Goal: Navigation & Orientation: Find specific page/section

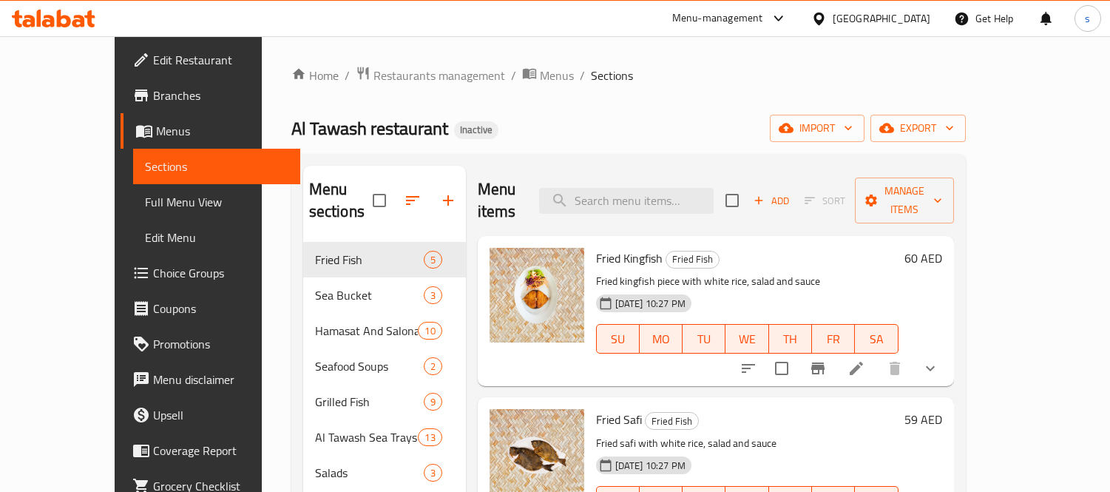
scroll to position [42, 0]
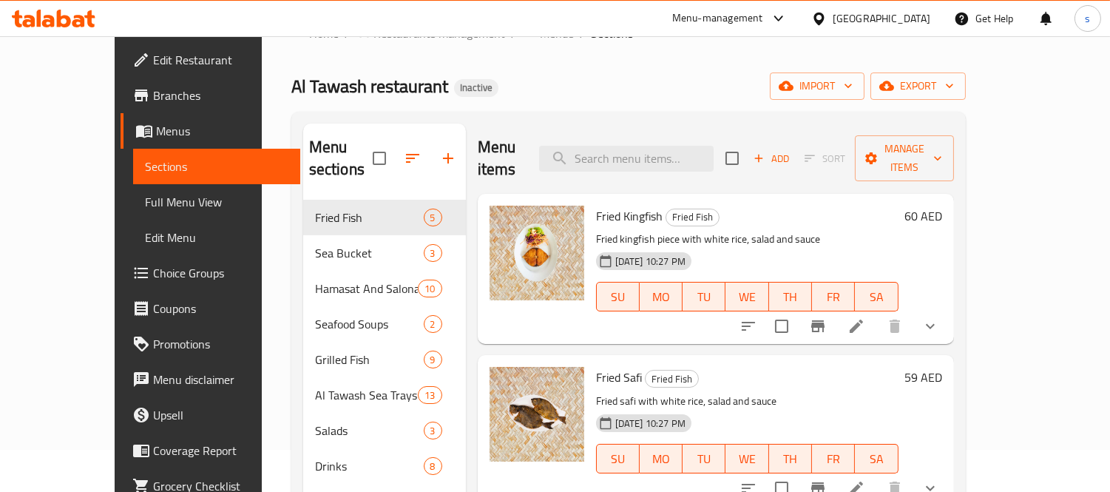
click at [781, 25] on icon at bounding box center [779, 19] width 18 height 18
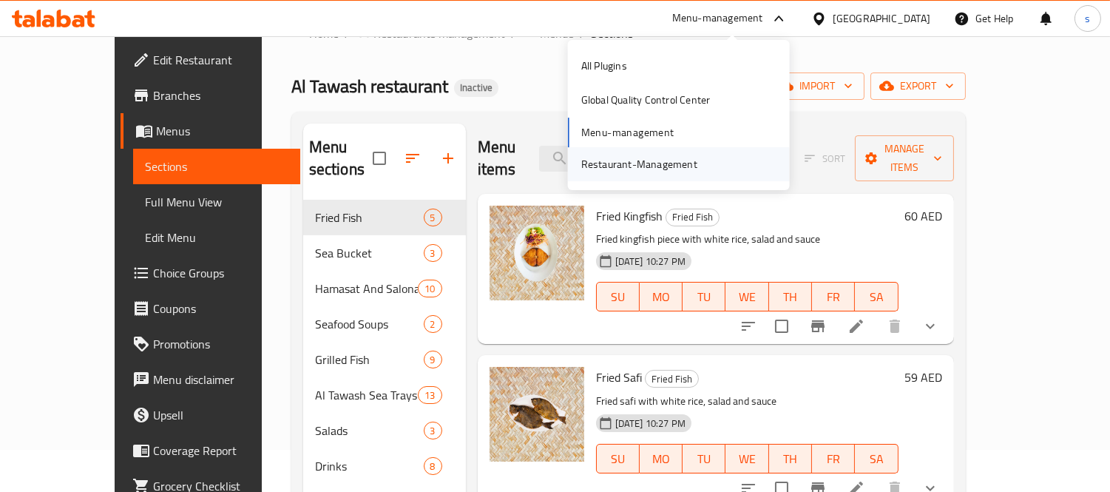
click at [707, 151] on div "Restaurant-Management" at bounding box center [679, 164] width 222 height 34
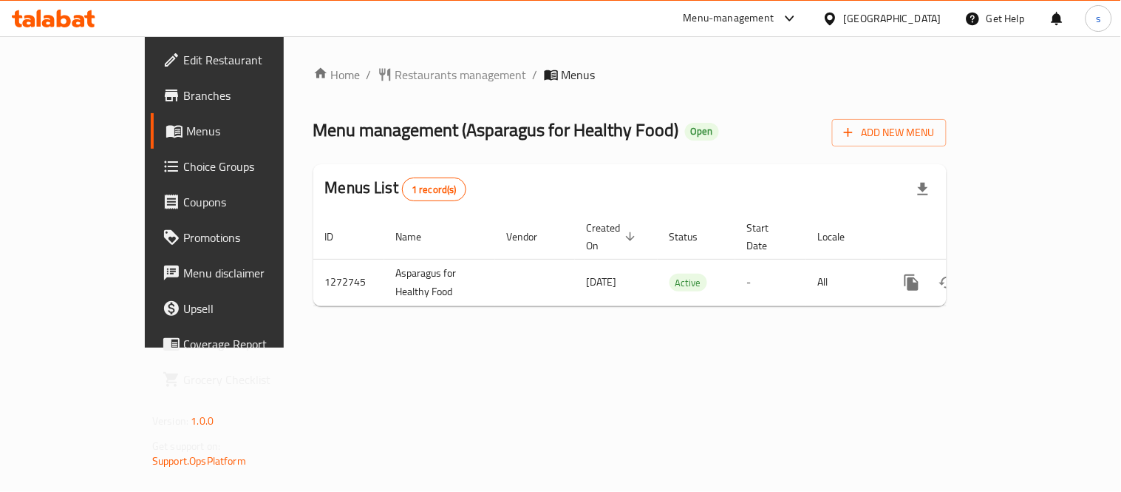
click at [876, 15] on div "[GEOGRAPHIC_DATA]" at bounding box center [893, 18] width 98 height 16
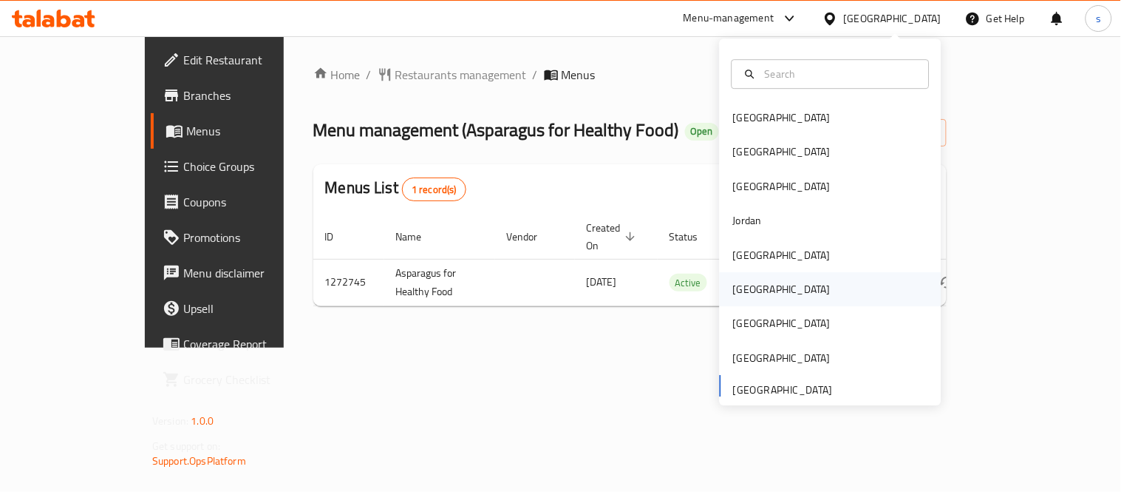
click at [740, 291] on div "[GEOGRAPHIC_DATA]" at bounding box center [782, 289] width 98 height 16
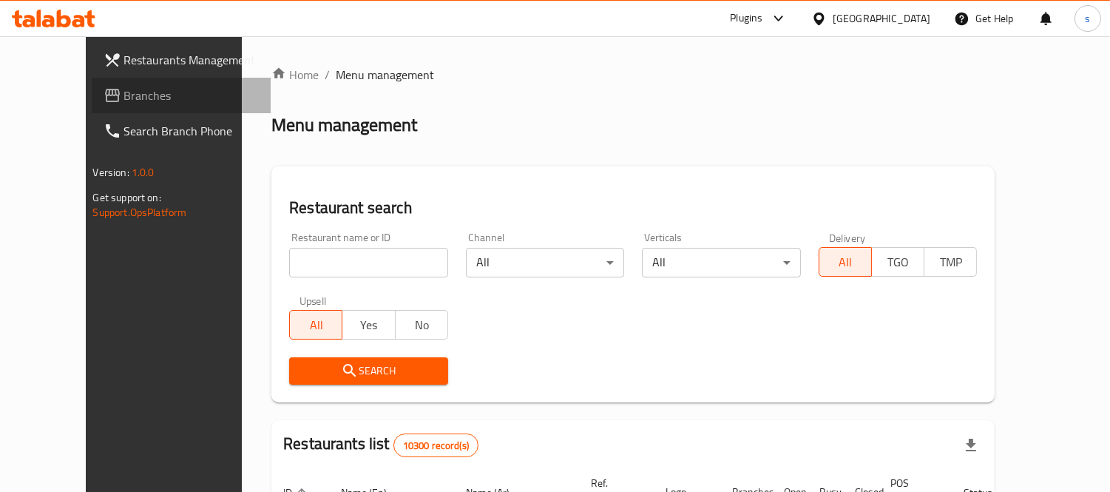
click at [124, 100] on span "Branches" at bounding box center [191, 95] width 135 height 18
